Goal: Task Accomplishment & Management: Use online tool/utility

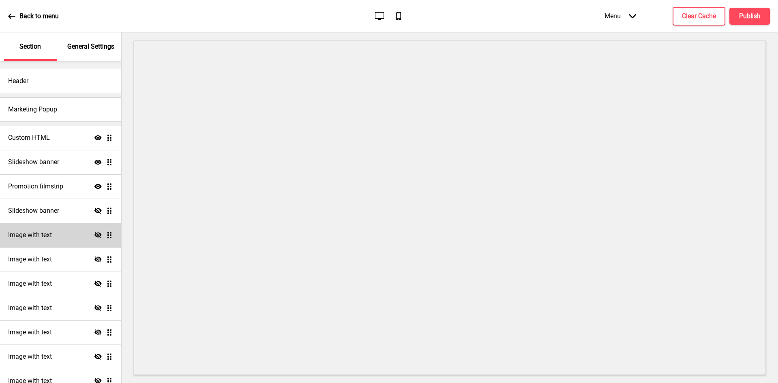
scroll to position [160, 0]
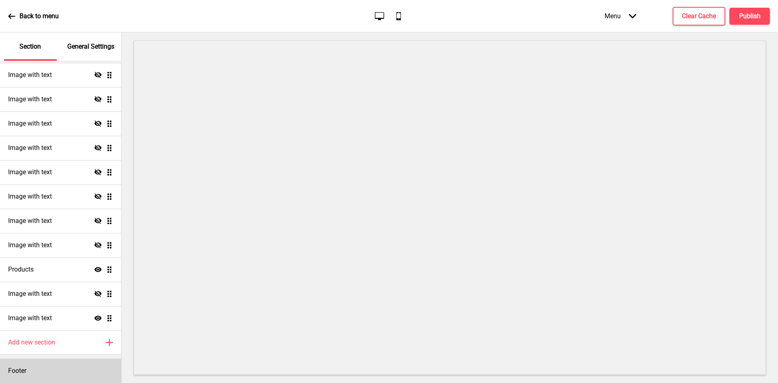
click at [32, 381] on div "Footer" at bounding box center [60, 371] width 121 height 24
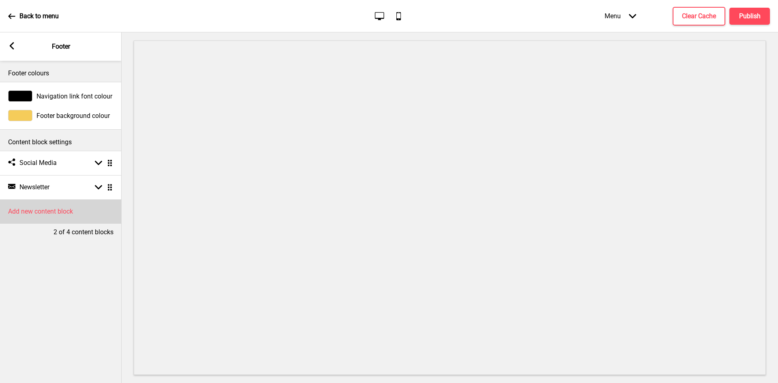
click at [55, 211] on h4 "Add new content block" at bounding box center [40, 211] width 65 height 9
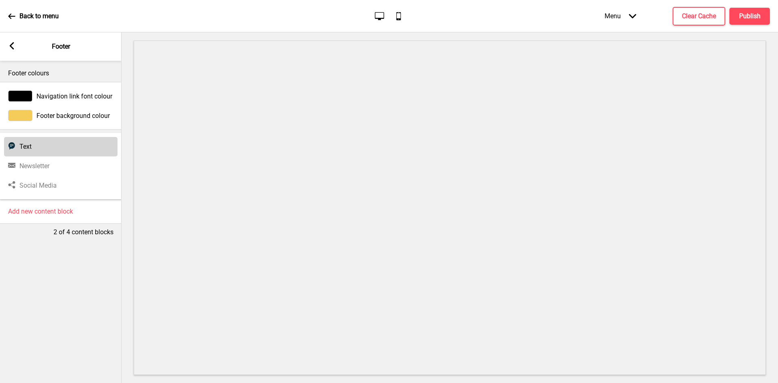
click at [36, 147] on div "Text Text" at bounding box center [60, 146] width 113 height 19
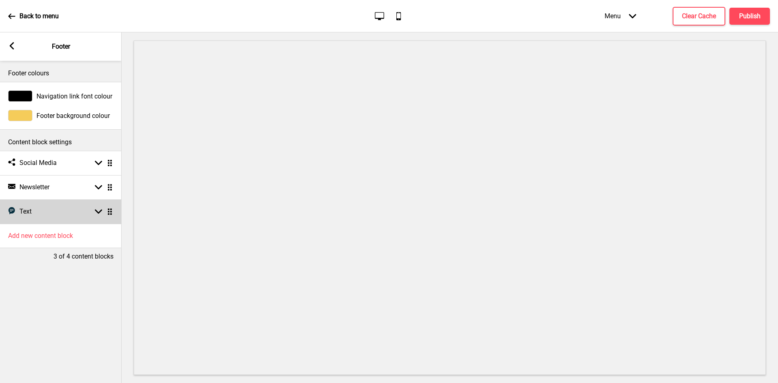
click at [98, 211] on rect at bounding box center [98, 211] width 7 height 7
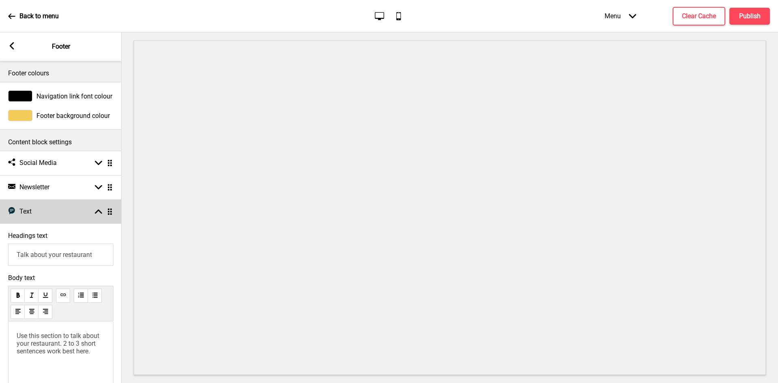
click at [98, 211] on rect at bounding box center [98, 211] width 7 height 7
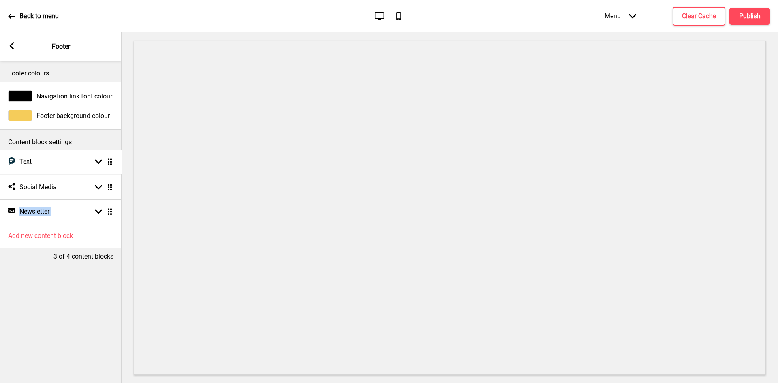
drag, startPoint x: 111, startPoint y: 214, endPoint x: 108, endPoint y: 164, distance: 50.0
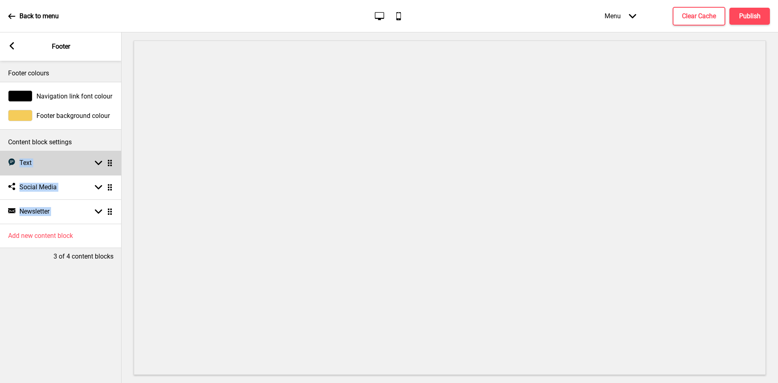
click at [98, 161] on rect at bounding box center [98, 162] width 7 height 7
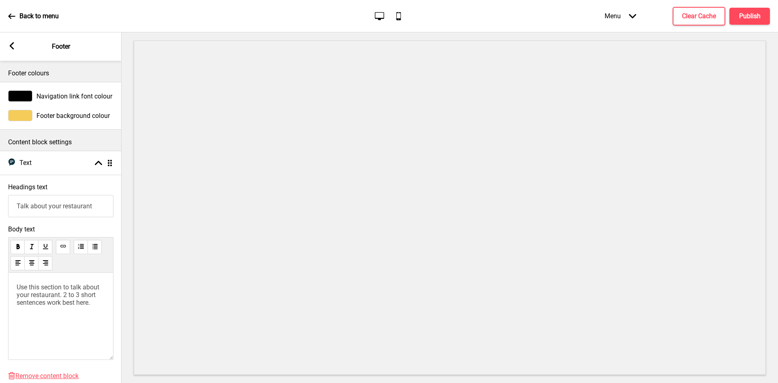
drag, startPoint x: 103, startPoint y: 207, endPoint x: 0, endPoint y: 186, distance: 104.7
click at [0, 186] on div "Headings text Talk about your restaurant" at bounding box center [61, 200] width 122 height 42
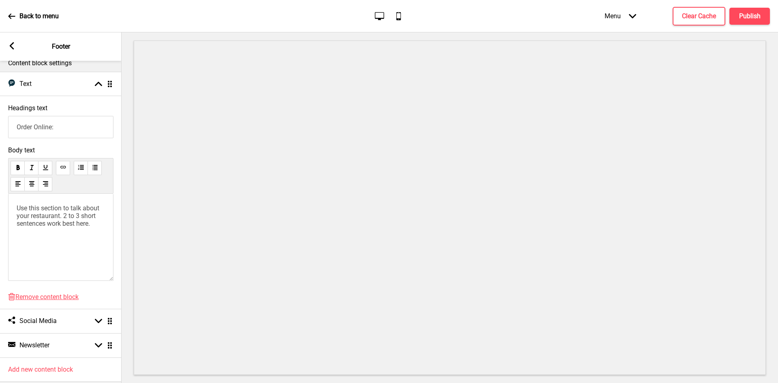
scroll to position [81, 0]
type input "Order Online:"
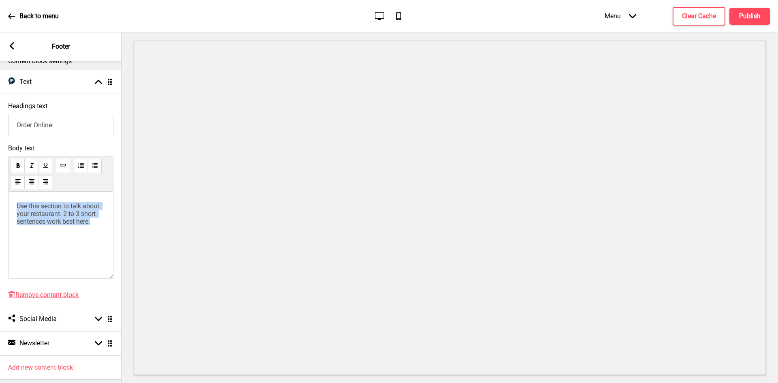
drag, startPoint x: 93, startPoint y: 228, endPoint x: 10, endPoint y: 209, distance: 85.3
click at [10, 209] on div "Use this section to talk about your restaurant. 2 to 3 short sentences work bes…" at bounding box center [60, 235] width 105 height 87
drag, startPoint x: 62, startPoint y: 214, endPoint x: 14, endPoint y: 209, distance: 48.4
click at [14, 209] on div "﻿ https://aonecatering.oddle.me/en_SG https://aonecatering.oddle.me/en_SG ﻿" at bounding box center [60, 235] width 105 height 87
click at [60, 165] on button at bounding box center [63, 166] width 14 height 14
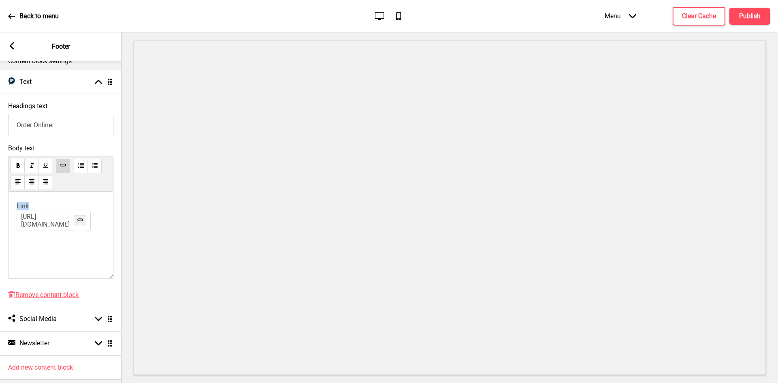
drag, startPoint x: 38, startPoint y: 208, endPoint x: 15, endPoint y: 208, distance: 23.1
click at [15, 208] on div "﻿ Link https://aonecatering.oddle.me/en_SG ﻿ ﻿ ﻿" at bounding box center [60, 235] width 105 height 87
click at [66, 208] on p "﻿ Link https://aonecatering.oddle.me/en_SG ﻿ ﻿ ﻿" at bounding box center [61, 206] width 88 height 8
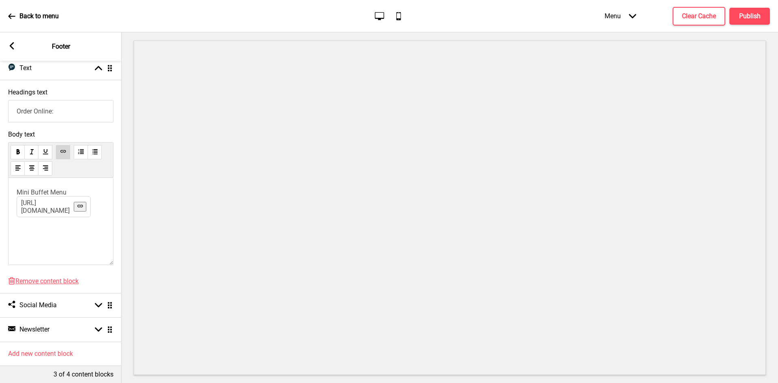
scroll to position [106, 0]
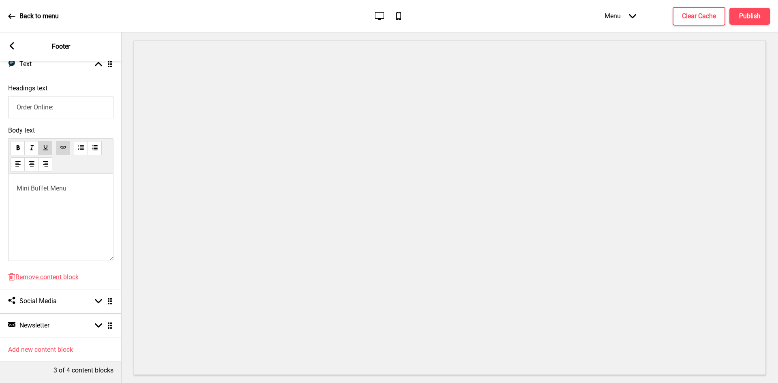
click at [67, 210] on div "﻿ Mini Buffet Menu ﻿ ﻿ ﻿ ﻿" at bounding box center [60, 217] width 105 height 87
click at [76, 184] on p "﻿ Mini Buffet Menu ﻿ https://aonecatering.oddle.me/en_SG ﻿ ﻿ ﻿" at bounding box center [61, 188] width 88 height 8
drag, startPoint x: 67, startPoint y: 102, endPoint x: 0, endPoint y: 102, distance: 67.3
click at [0, 102] on div "Headings text Order Online:" at bounding box center [61, 101] width 122 height 42
drag, startPoint x: 63, startPoint y: 101, endPoint x: 16, endPoint y: 105, distance: 47.1
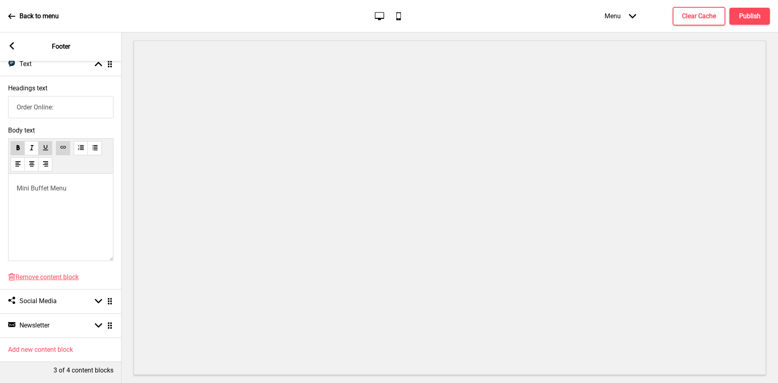
click at [16, 105] on input "Order Online:" at bounding box center [60, 107] width 105 height 22
click at [94, 112] on input "Order Online:" at bounding box center [60, 107] width 105 height 22
click at [9, 45] on rect at bounding box center [11, 45] width 7 height 7
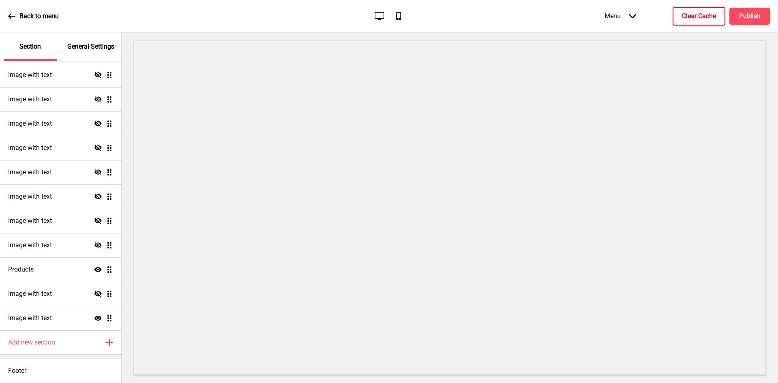
click at [703, 17] on h4 "Clear Cache" at bounding box center [699, 16] width 34 height 9
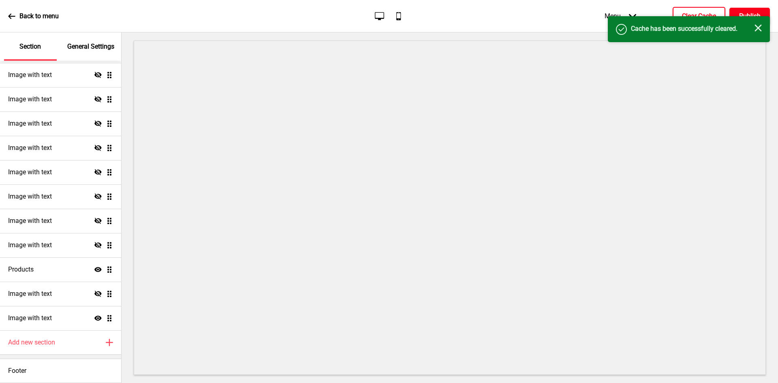
click at [752, 10] on button "Publish" at bounding box center [749, 16] width 41 height 17
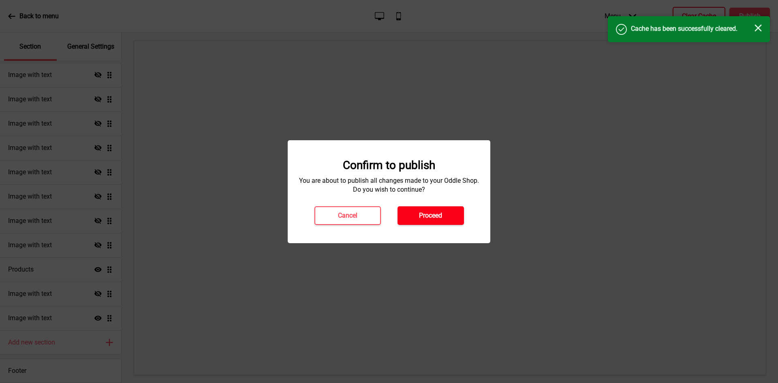
click at [427, 217] on h4 "Proceed" at bounding box center [430, 215] width 23 height 9
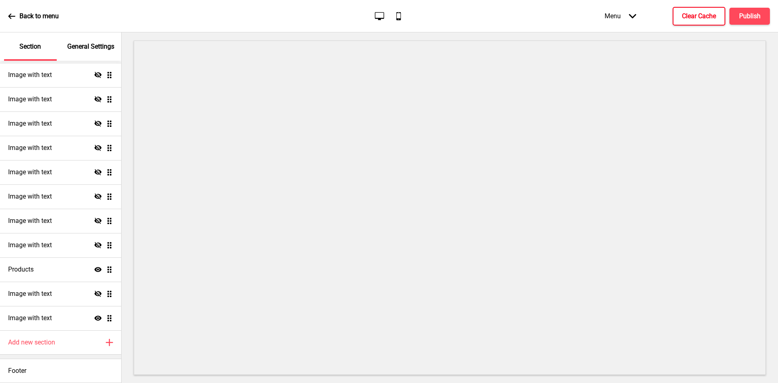
click at [19, 13] on div "Back to menu" at bounding box center [33, 16] width 51 height 22
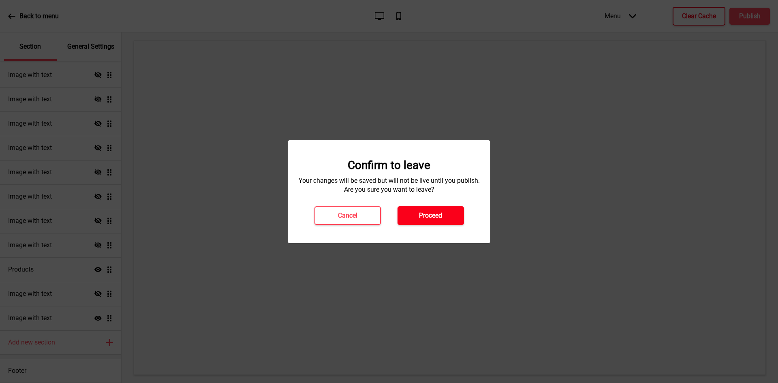
click at [449, 218] on button "Proceed" at bounding box center [430, 215] width 66 height 19
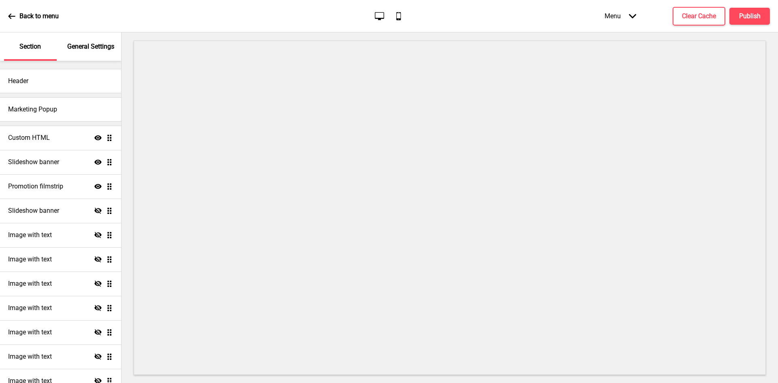
scroll to position [160, 0]
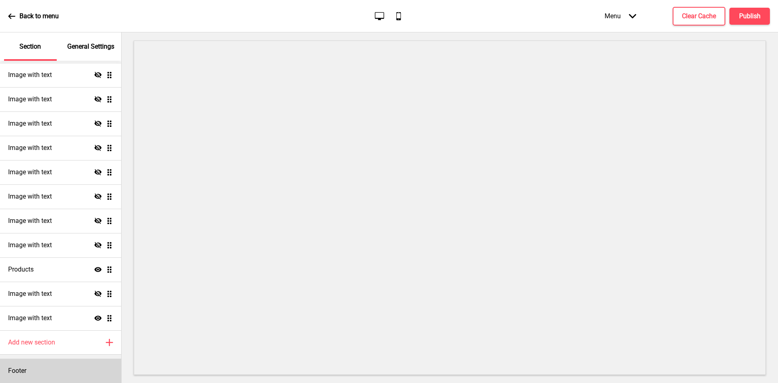
click at [33, 372] on div "Footer" at bounding box center [60, 371] width 121 height 24
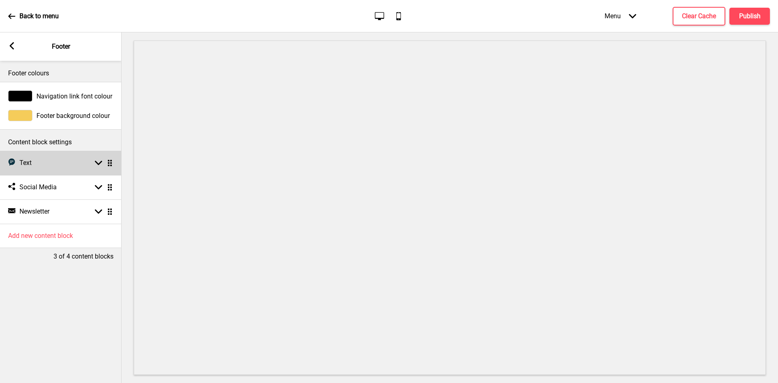
click at [101, 160] on rect at bounding box center [98, 162] width 7 height 7
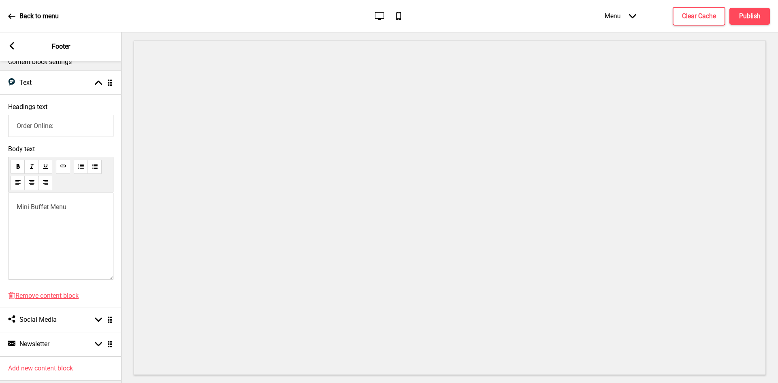
scroll to position [81, 0]
drag, startPoint x: 75, startPoint y: 207, endPoint x: 2, endPoint y: 211, distance: 72.6
click at [2, 211] on div "Body text Mini Buffet Menu ﻿" at bounding box center [61, 213] width 122 height 147
click at [692, 12] on h4 "Clear Cache" at bounding box center [699, 16] width 34 height 9
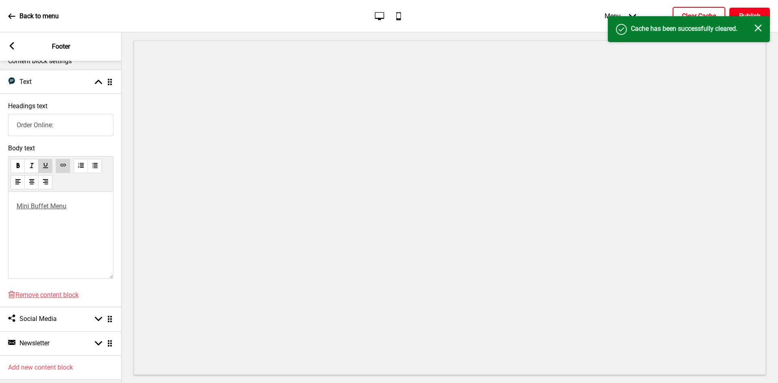
click at [744, 12] on h4 "Publish" at bounding box center [749, 16] width 21 height 9
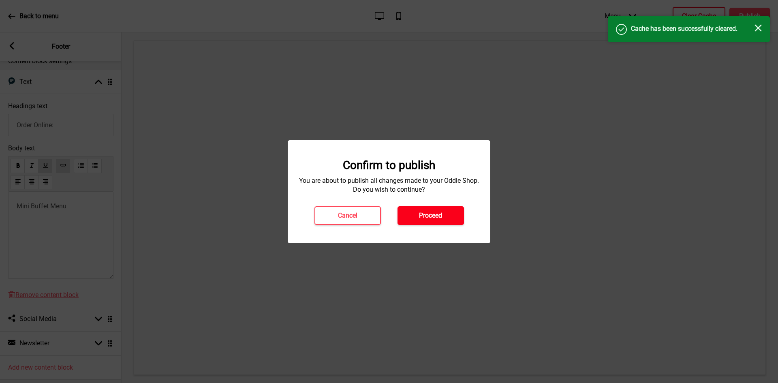
click at [438, 215] on h4 "Proceed" at bounding box center [430, 215] width 23 height 9
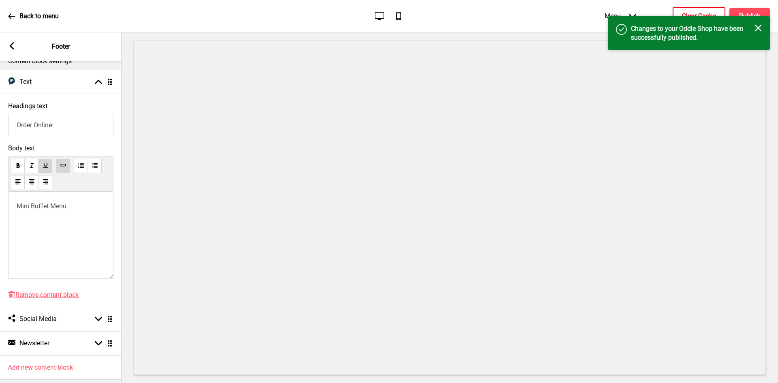
click at [19, 16] on div "Back to menu" at bounding box center [33, 16] width 51 height 22
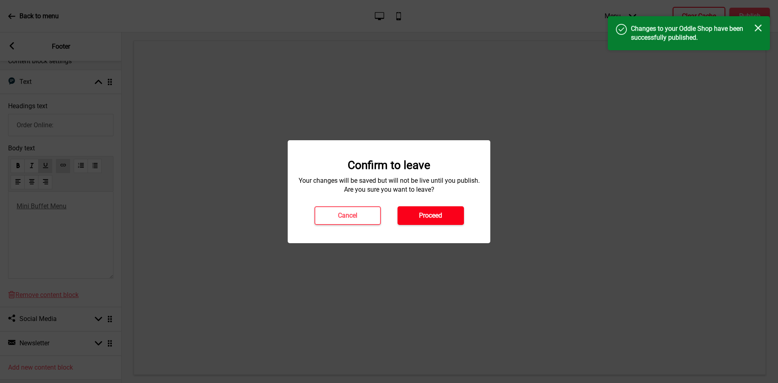
click at [421, 218] on h4 "Proceed" at bounding box center [430, 215] width 23 height 9
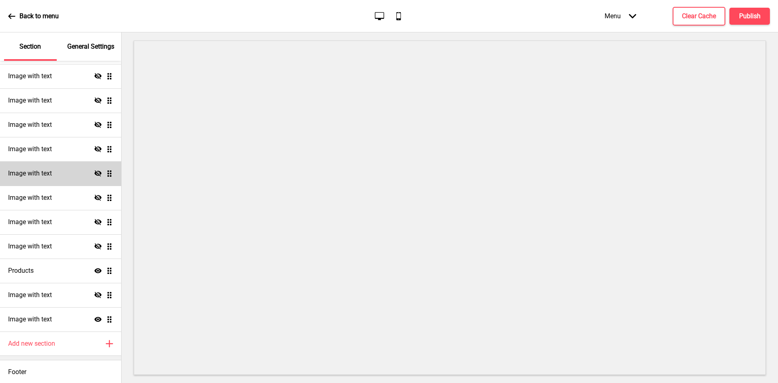
scroll to position [160, 0]
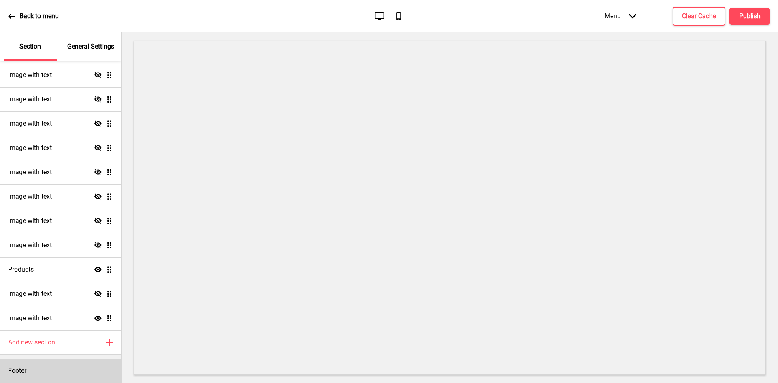
click at [26, 376] on div "Footer" at bounding box center [60, 371] width 121 height 24
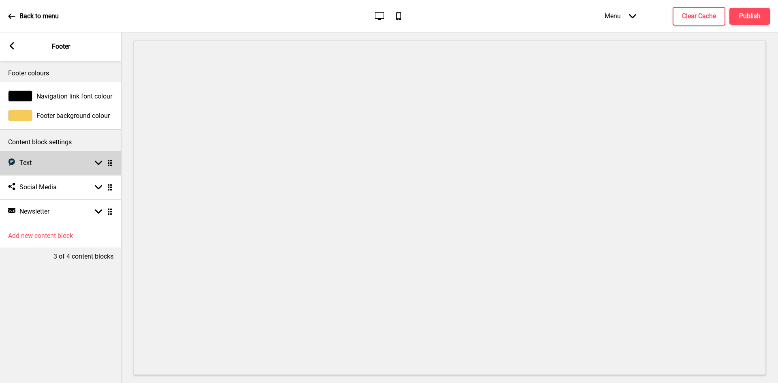
click at [63, 164] on div "Text Text Arrow down Drag" at bounding box center [61, 163] width 122 height 24
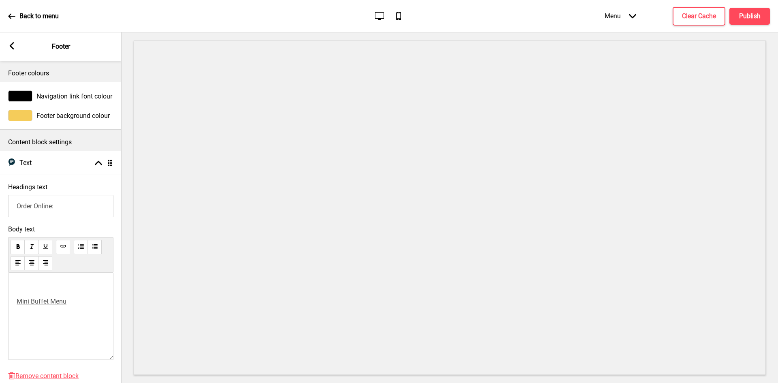
click at [10, 45] on icon at bounding box center [12, 45] width 4 height 7
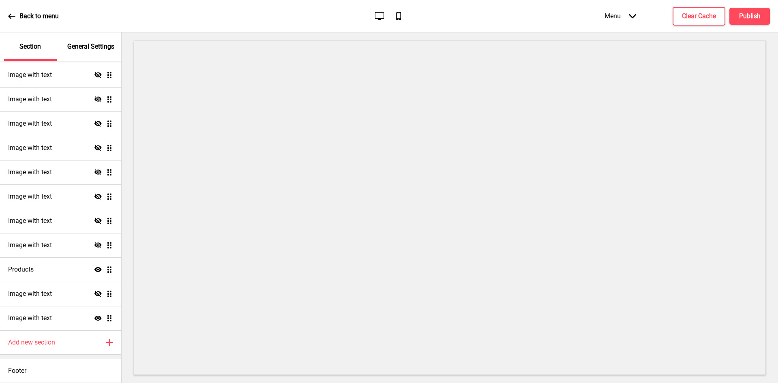
click at [13, 13] on icon at bounding box center [11, 16] width 7 height 7
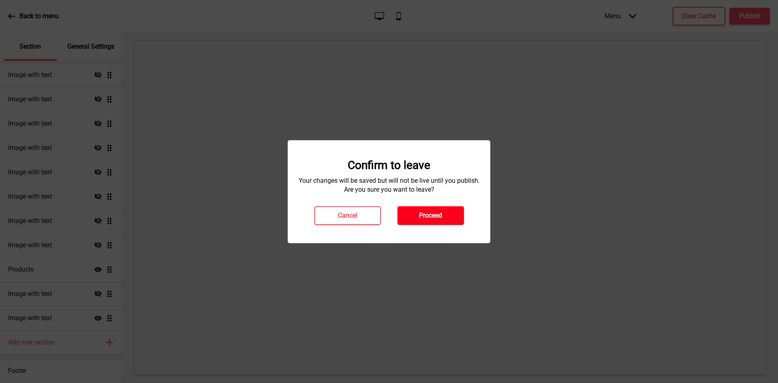
click at [429, 211] on h4 "Proceed" at bounding box center [430, 215] width 23 height 9
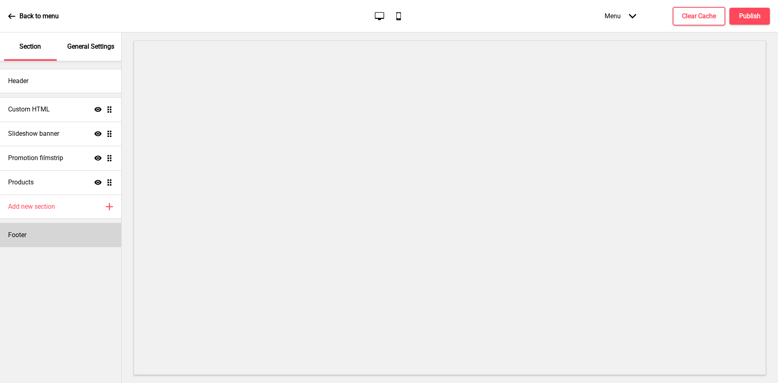
click at [65, 243] on div "Footer" at bounding box center [60, 235] width 121 height 24
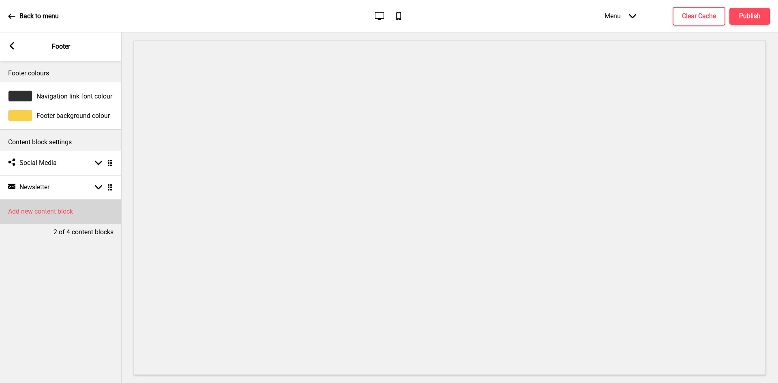
click at [60, 216] on h4 "Add new content block" at bounding box center [40, 211] width 65 height 9
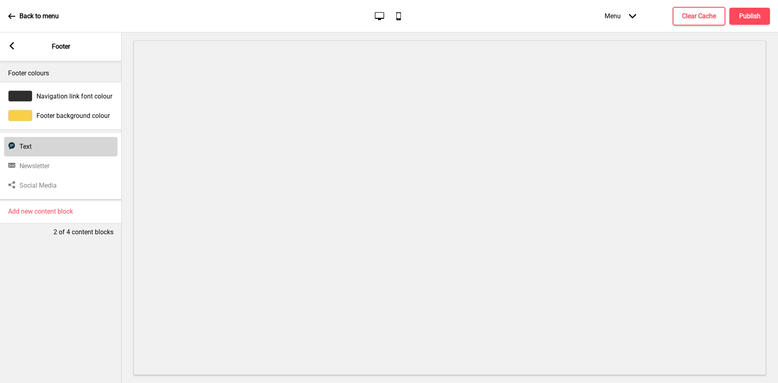
click at [30, 144] on h4 "Text" at bounding box center [25, 146] width 12 height 9
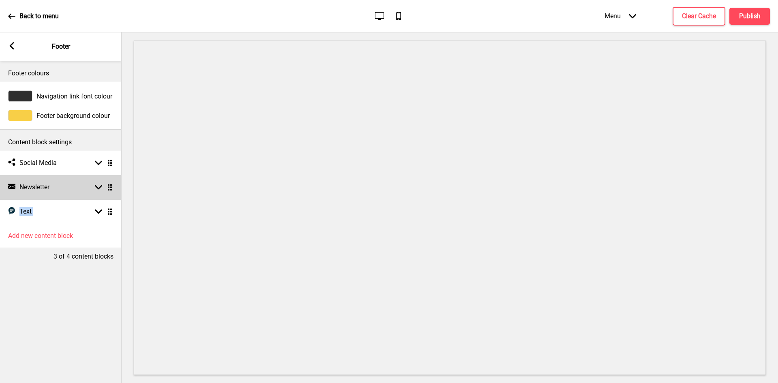
drag, startPoint x: 99, startPoint y: 214, endPoint x: 100, endPoint y: 198, distance: 15.8
click at [100, 187] on ul "Social media Social Media Arrow down Drag Newsletter Newsletter Arrow down Drag…" at bounding box center [61, 187] width 122 height 73
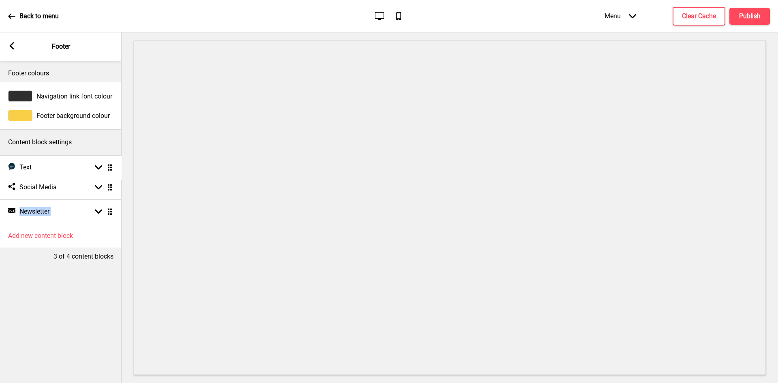
drag, startPoint x: 113, startPoint y: 212, endPoint x: 111, endPoint y: 168, distance: 44.2
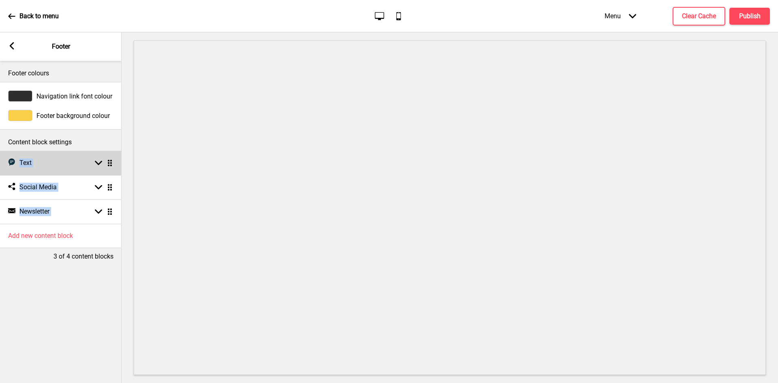
click at [97, 160] on rect at bounding box center [98, 162] width 7 height 7
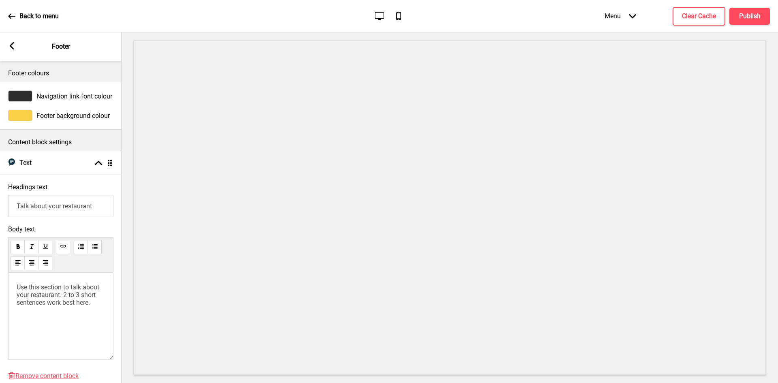
drag, startPoint x: 91, startPoint y: 209, endPoint x: 0, endPoint y: 201, distance: 91.5
click at [0, 201] on div "Headings text Talk about your restaurant" at bounding box center [61, 200] width 122 height 42
type input "Order Online:"
drag, startPoint x: 94, startPoint y: 308, endPoint x: 2, endPoint y: 281, distance: 95.3
click at [2, 281] on div "Body text Use this section to talk about your restaurant. 2 to 3 short sentence…" at bounding box center [61, 294] width 122 height 147
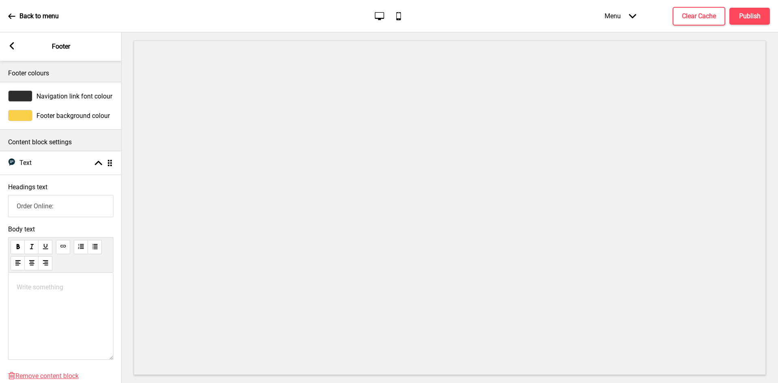
click at [68, 245] on button at bounding box center [63, 247] width 14 height 14
click at [58, 247] on button at bounding box center [63, 247] width 14 height 14
click at [32, 289] on p "﻿ Link https://www.aonedelivery.sg/en_SG ﻿" at bounding box center [61, 287] width 88 height 8
drag, startPoint x: 32, startPoint y: 289, endPoint x: 17, endPoint y: 288, distance: 14.6
click at [17, 288] on p "﻿ Link https://www.aonedelivery.sg/en_SG ﻿" at bounding box center [61, 287] width 88 height 8
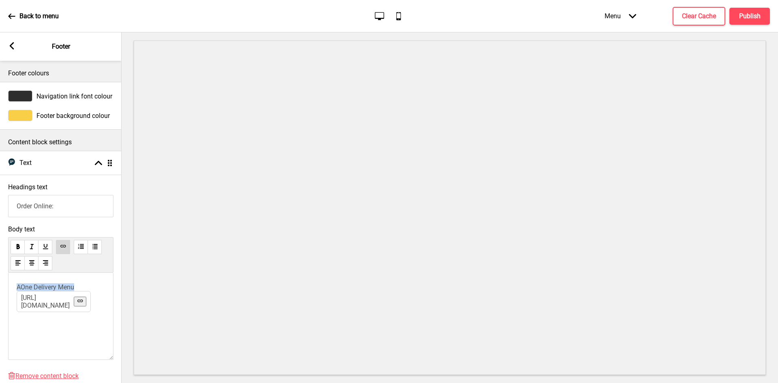
drag, startPoint x: 92, startPoint y: 286, endPoint x: 18, endPoint y: 289, distance: 73.8
click at [18, 289] on p "﻿ AOne Delivery Menu https://www.aonedelivery.sg/en_SG ﻿" at bounding box center [61, 287] width 88 height 8
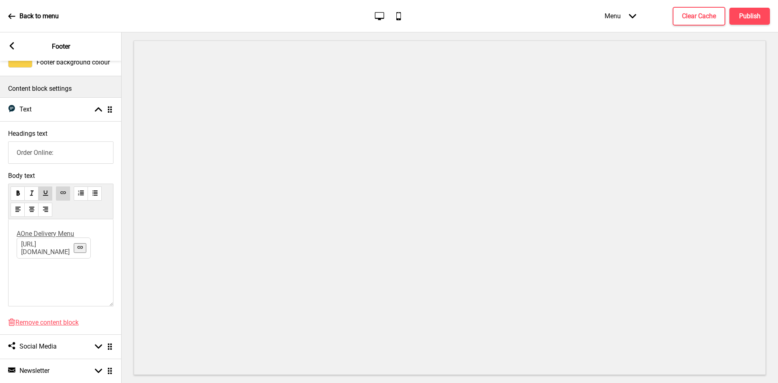
scroll to position [106, 0]
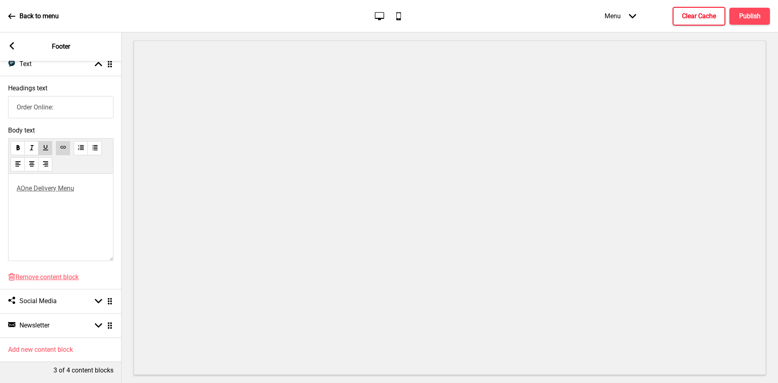
click at [708, 16] on h4 "Clear Cache" at bounding box center [699, 16] width 34 height 9
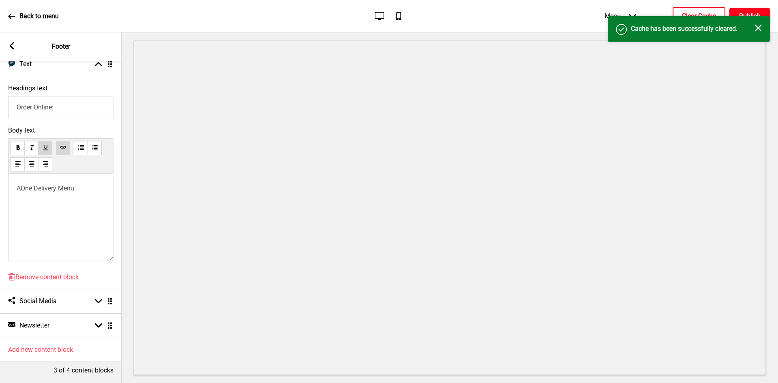
click at [745, 13] on h4 "Publish" at bounding box center [749, 16] width 21 height 9
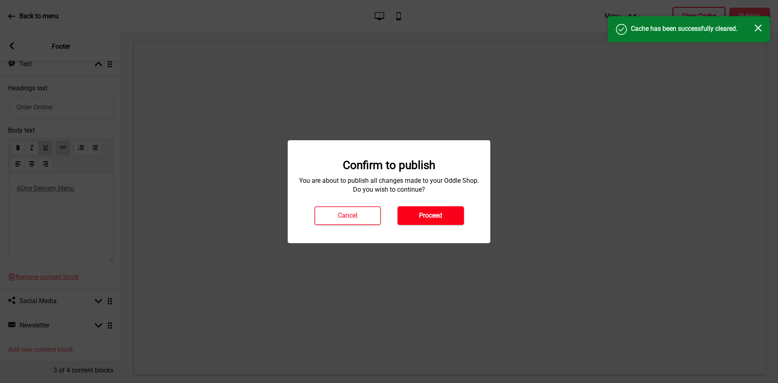
click at [424, 222] on button "Proceed" at bounding box center [430, 215] width 66 height 19
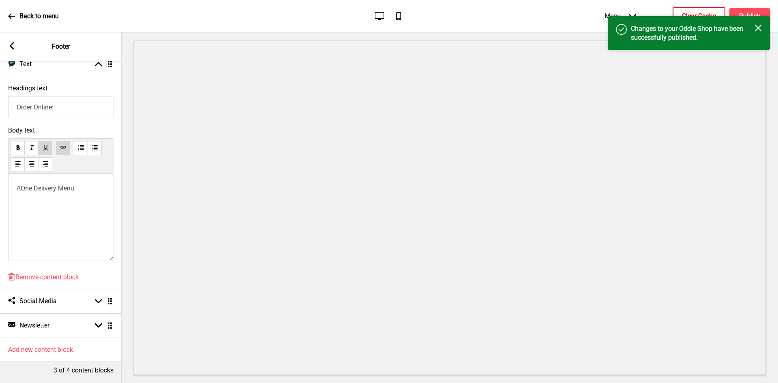
click at [31, 15] on p "Back to menu" at bounding box center [38, 16] width 39 height 9
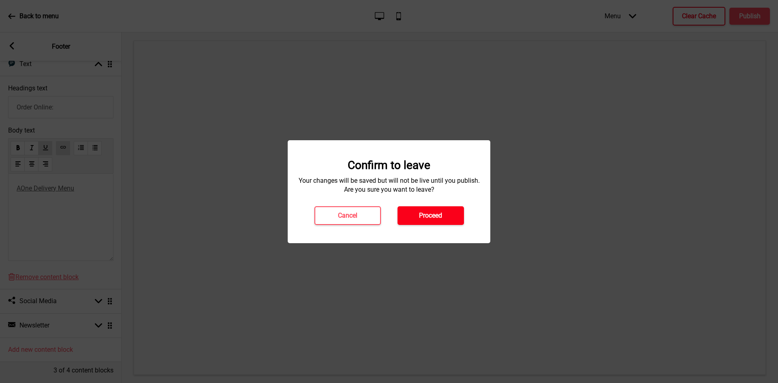
click at [427, 221] on button "Proceed" at bounding box center [430, 215] width 66 height 19
